Goal: Information Seeking & Learning: Learn about a topic

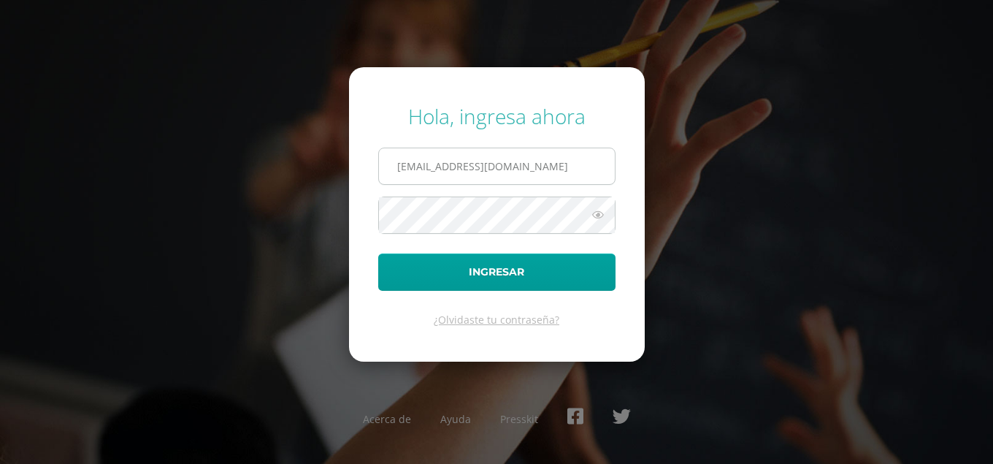
type input "[EMAIL_ADDRESS][DOMAIN_NAME]"
click at [378, 253] on button "Ingresar" at bounding box center [496, 271] width 237 height 37
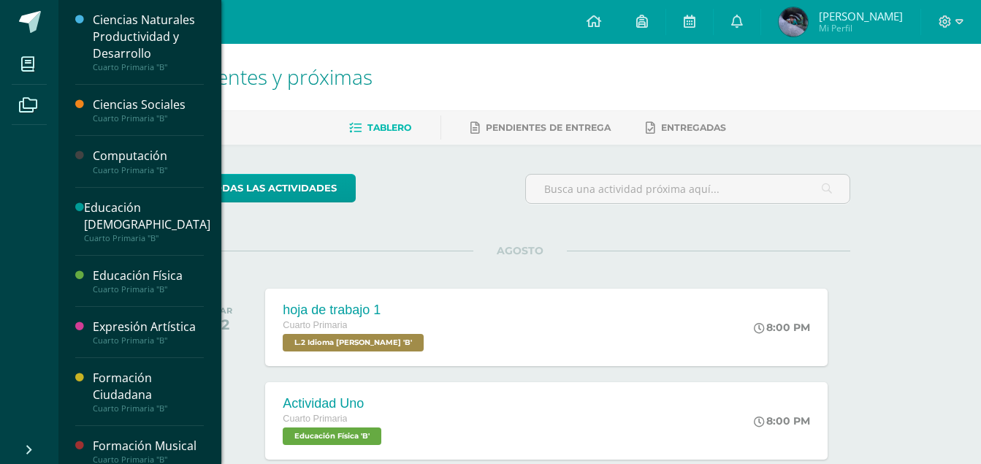
click at [123, 156] on div "Computación" at bounding box center [148, 156] width 111 height 17
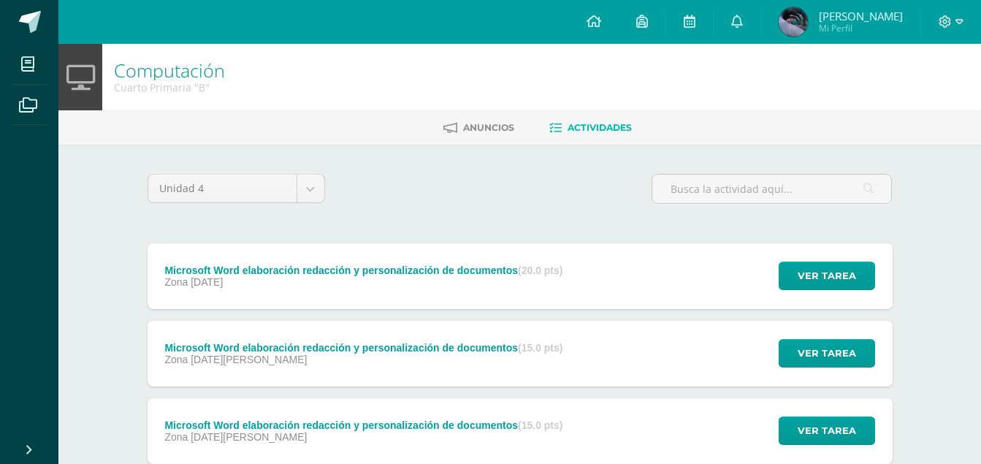
scroll to position [97, 0]
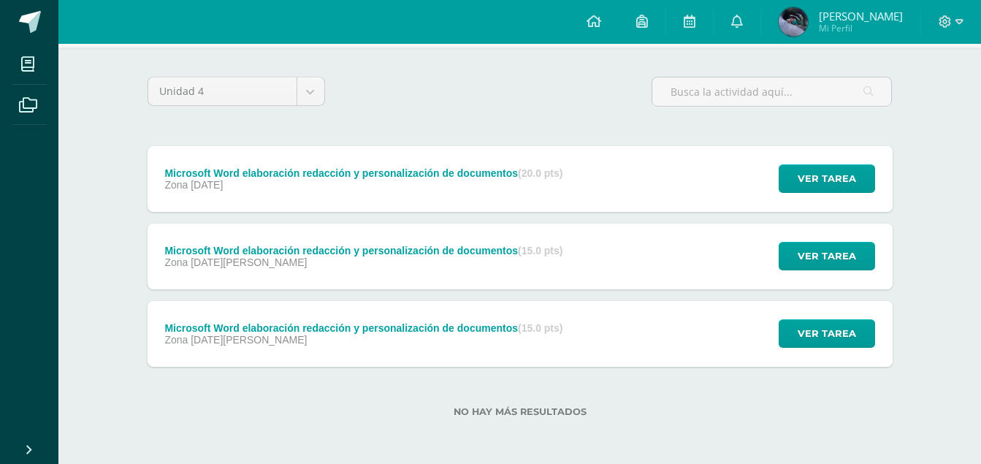
click at [417, 334] on div "Zona 14 de Agosto" at bounding box center [363, 340] width 398 height 12
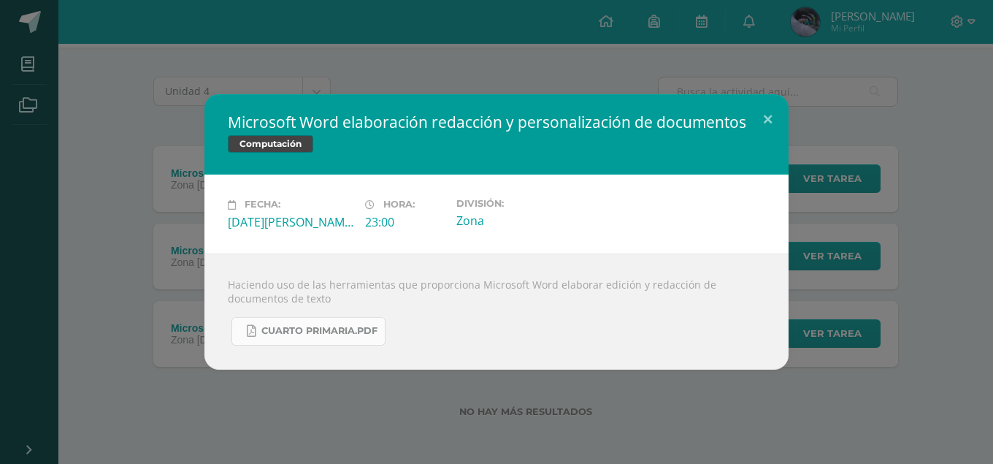
click at [292, 332] on span "Cuarto Primaria.pdf" at bounding box center [319, 331] width 116 height 12
click at [112, 112] on div "Microsoft Word elaboración redacción y personalización de documentos Computació…" at bounding box center [497, 231] width 982 height 275
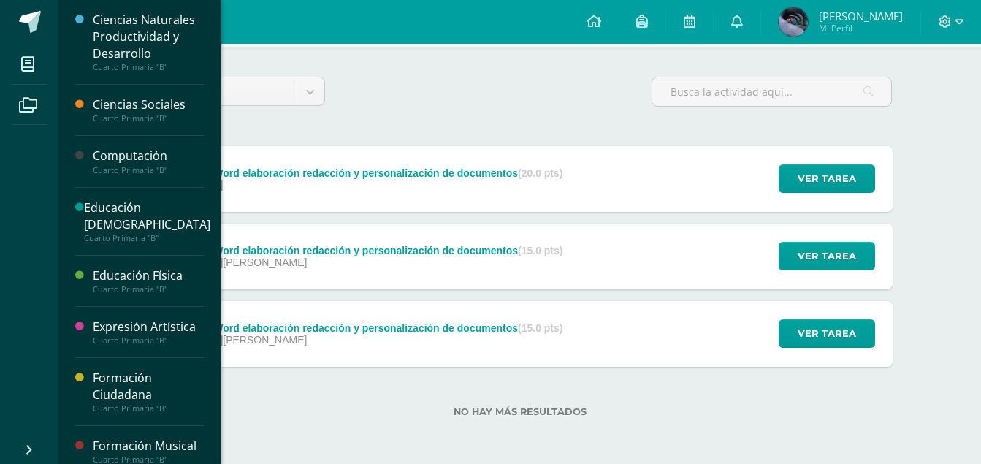
click at [156, 213] on div "Educación Cristiana" at bounding box center [147, 216] width 126 height 34
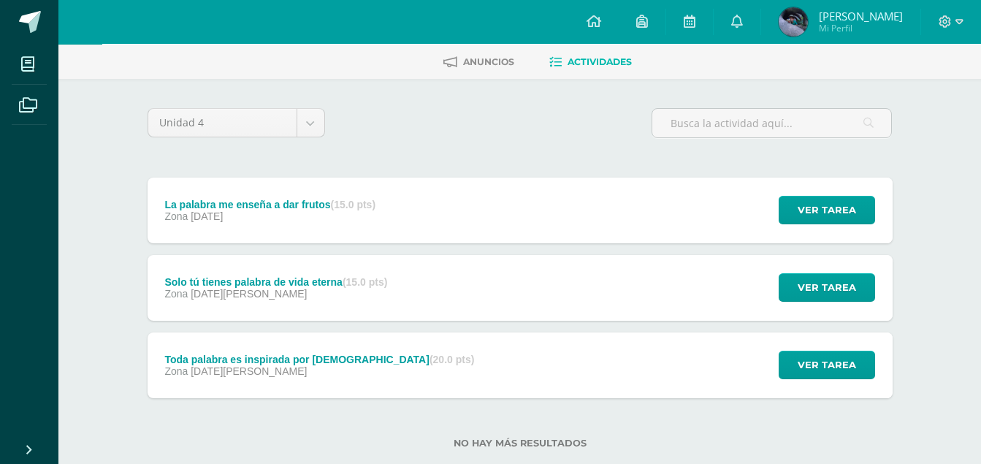
scroll to position [97, 0]
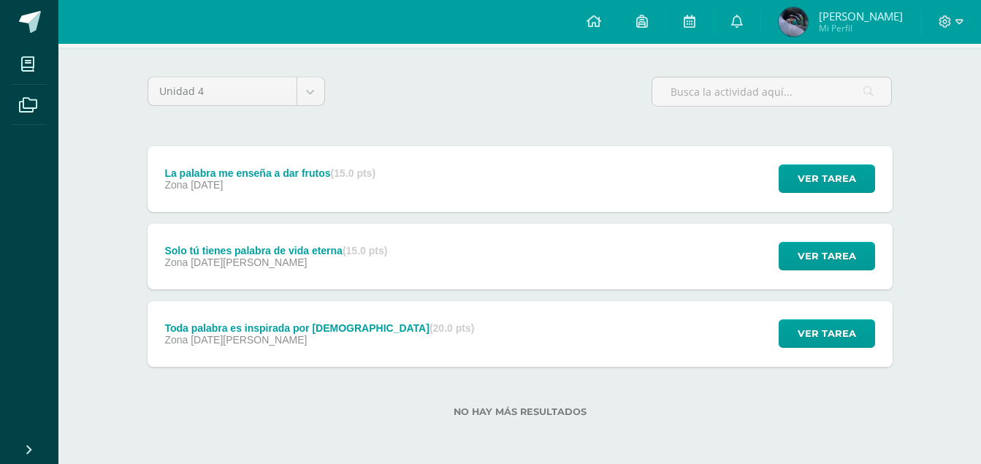
click at [259, 332] on div "Toda palabra es inspirada por Dios (20.0 pts)" at bounding box center [319, 328] width 310 height 12
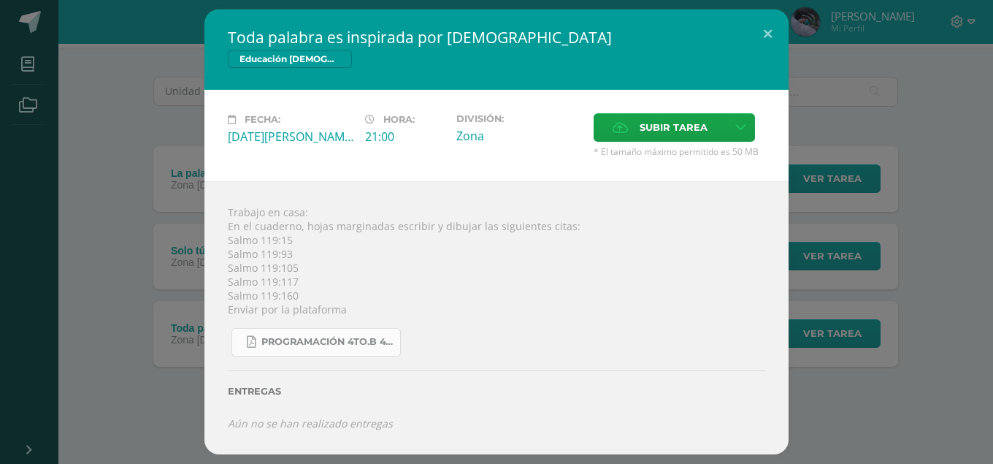
click at [304, 341] on span "Programación 4to.B 4ta. Unidad 2025.pdf" at bounding box center [326, 342] width 131 height 12
click at [108, 134] on div "Toda palabra es inspirada por Dios Educación Cristiana Fecha: Miércoles 13 de A…" at bounding box center [497, 231] width 982 height 445
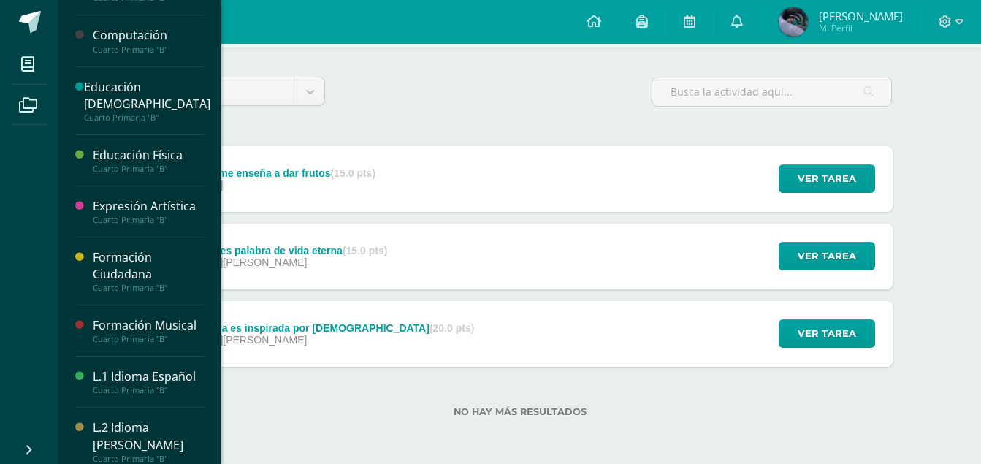
scroll to position [146, 0]
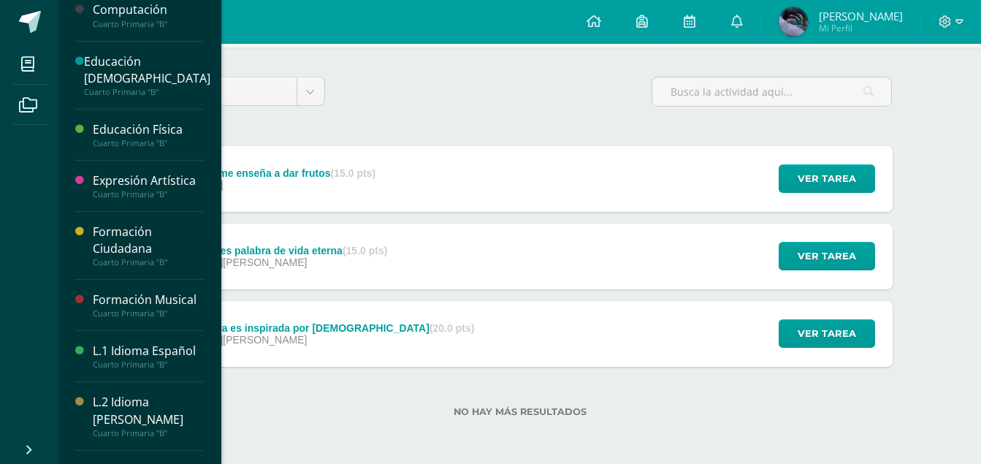
click at [118, 291] on div "Formación Musical" at bounding box center [148, 299] width 111 height 17
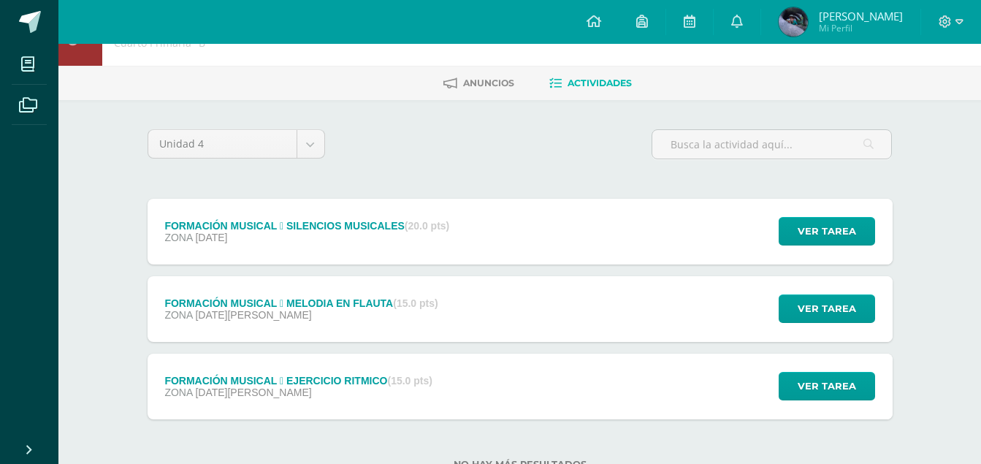
scroll to position [97, 0]
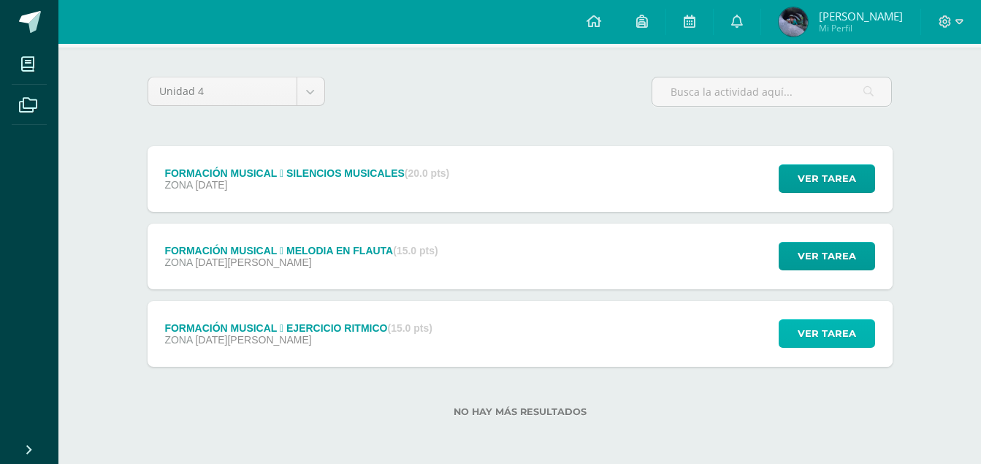
click at [806, 329] on span "Ver tarea" at bounding box center [827, 333] width 58 height 27
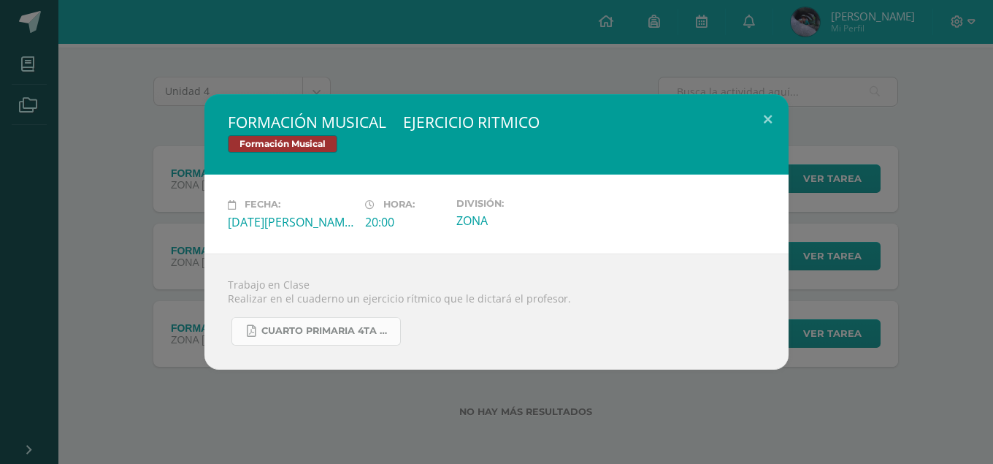
click at [297, 334] on span "CUARTO PRIMARIA 4TA UNIDAD.pdf" at bounding box center [326, 331] width 131 height 12
click at [85, 171] on div "FORMACIÓN MUSICAL  EJERCICIO RITMICO Formación Musical Fecha: Lunes 11 de Agos…" at bounding box center [497, 231] width 982 height 275
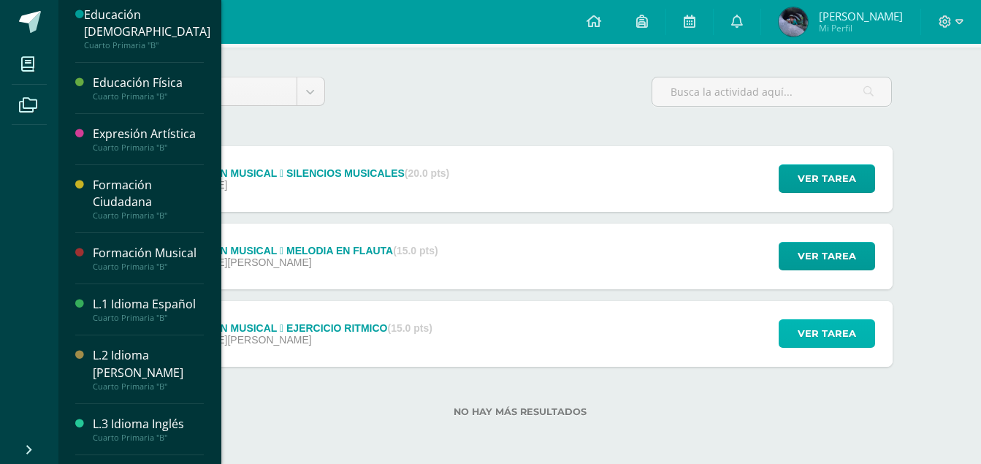
scroll to position [218, 0]
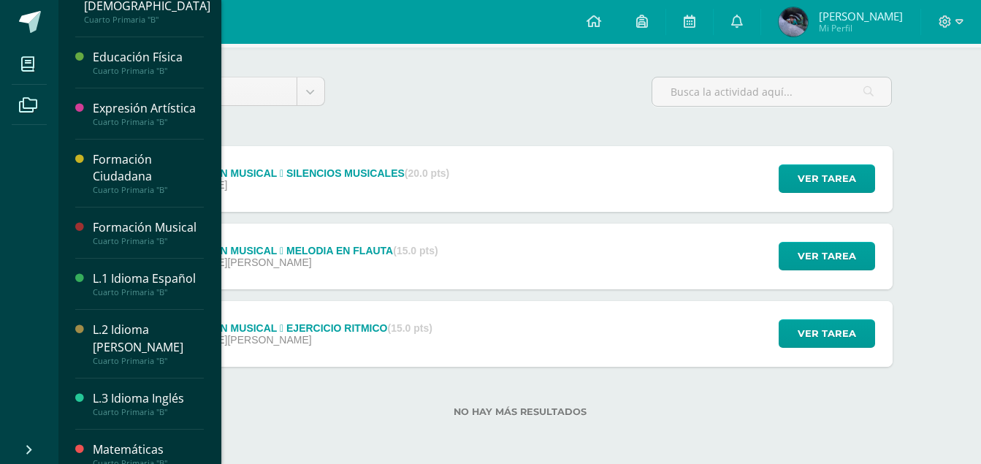
click at [125, 390] on div "L.3 Idioma Inglés" at bounding box center [148, 398] width 111 height 17
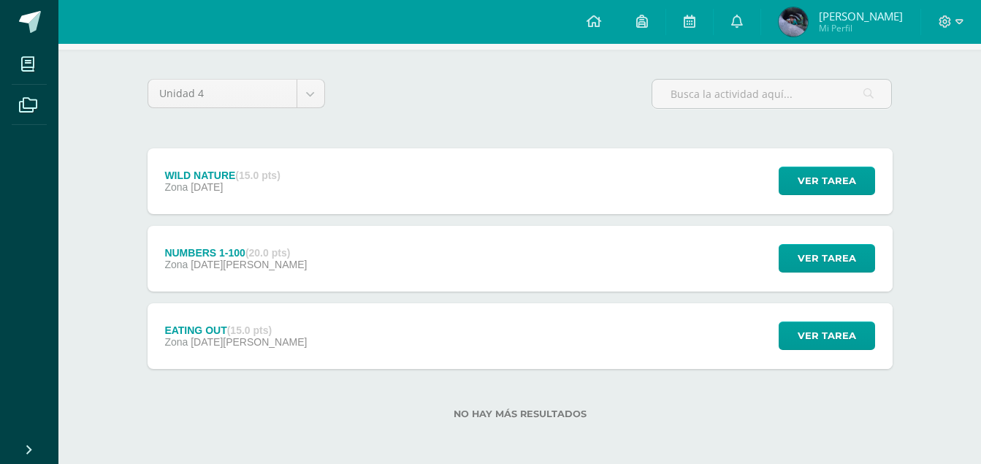
scroll to position [97, 0]
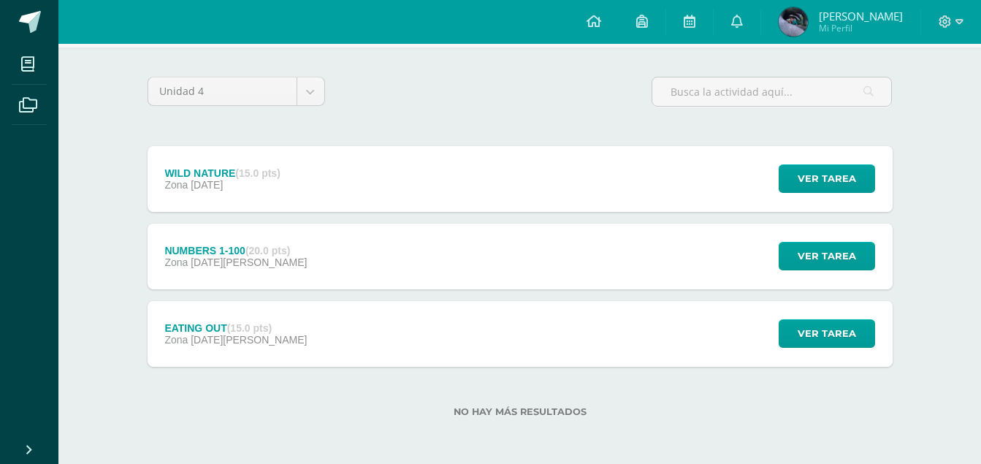
click at [257, 337] on div "Zona [DATE][PERSON_NAME]" at bounding box center [235, 340] width 142 height 12
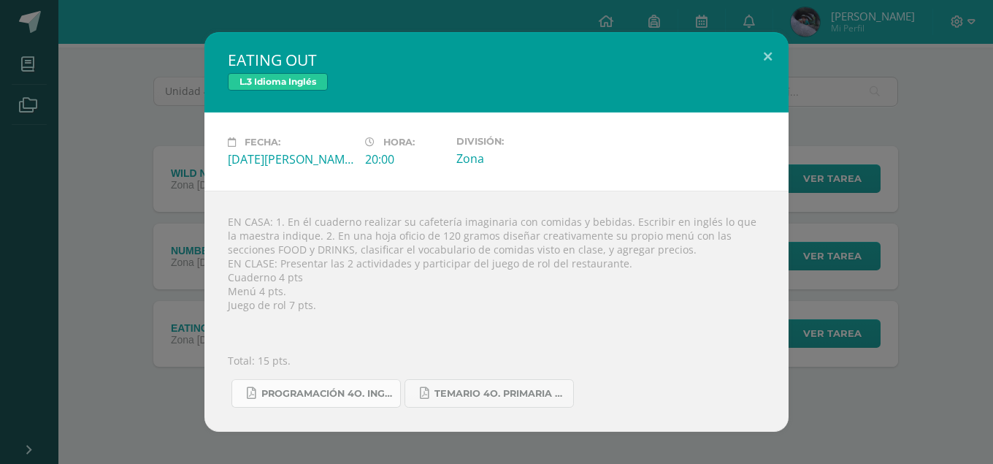
click at [334, 393] on span "Programación 4o. Inglés B.pdf" at bounding box center [326, 394] width 131 height 12
click at [763, 51] on button at bounding box center [768, 57] width 42 height 50
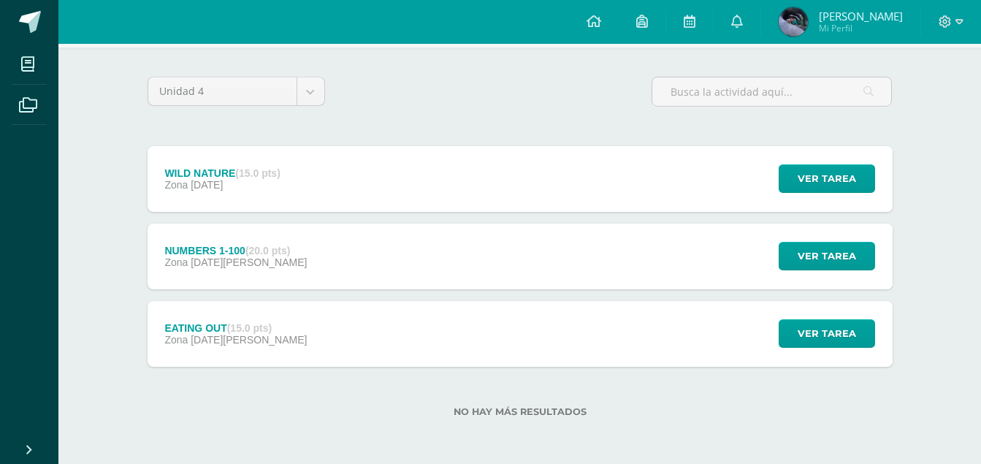
click at [965, 22] on div at bounding box center [951, 22] width 60 height 44
click at [957, 24] on icon at bounding box center [959, 21] width 8 height 13
click at [900, 105] on span "Cerrar sesión" at bounding box center [914, 100] width 66 height 14
